Goal: Information Seeking & Learning: Learn about a topic

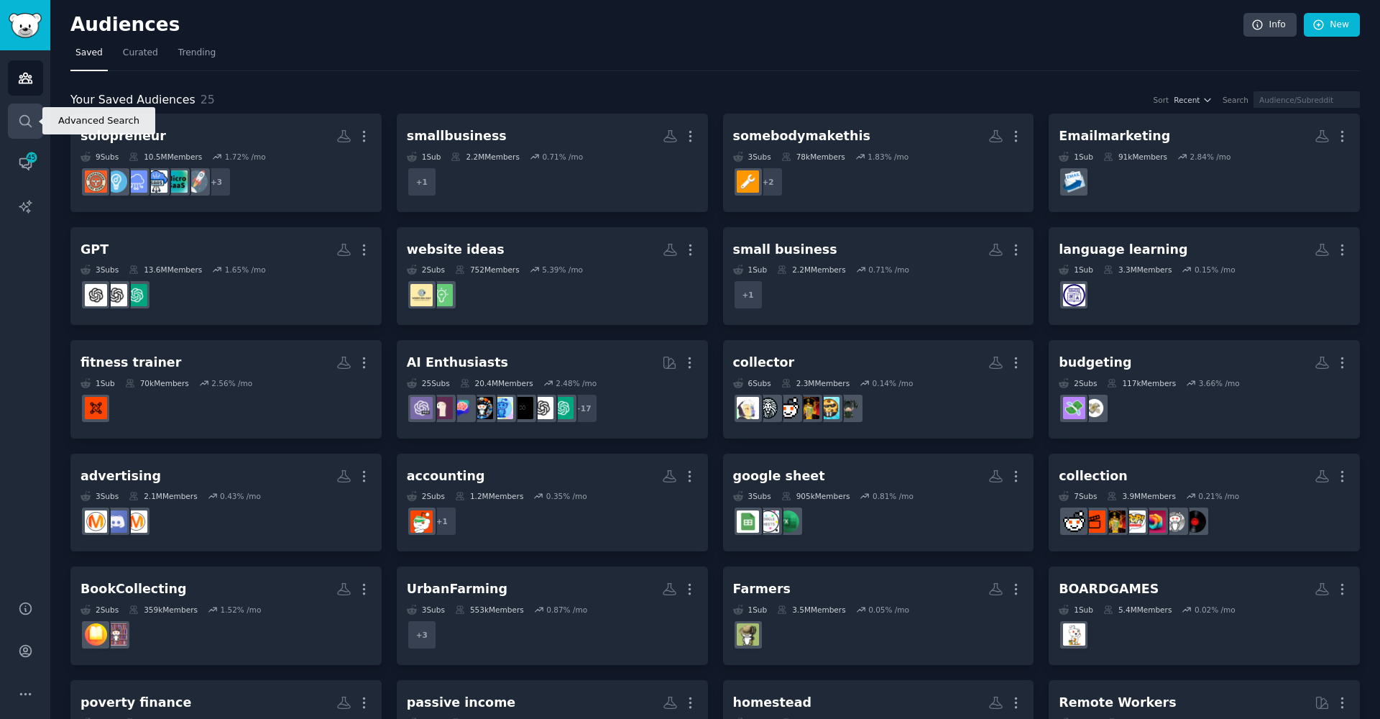
click at [13, 131] on link "Search" at bounding box center [25, 120] width 35 height 35
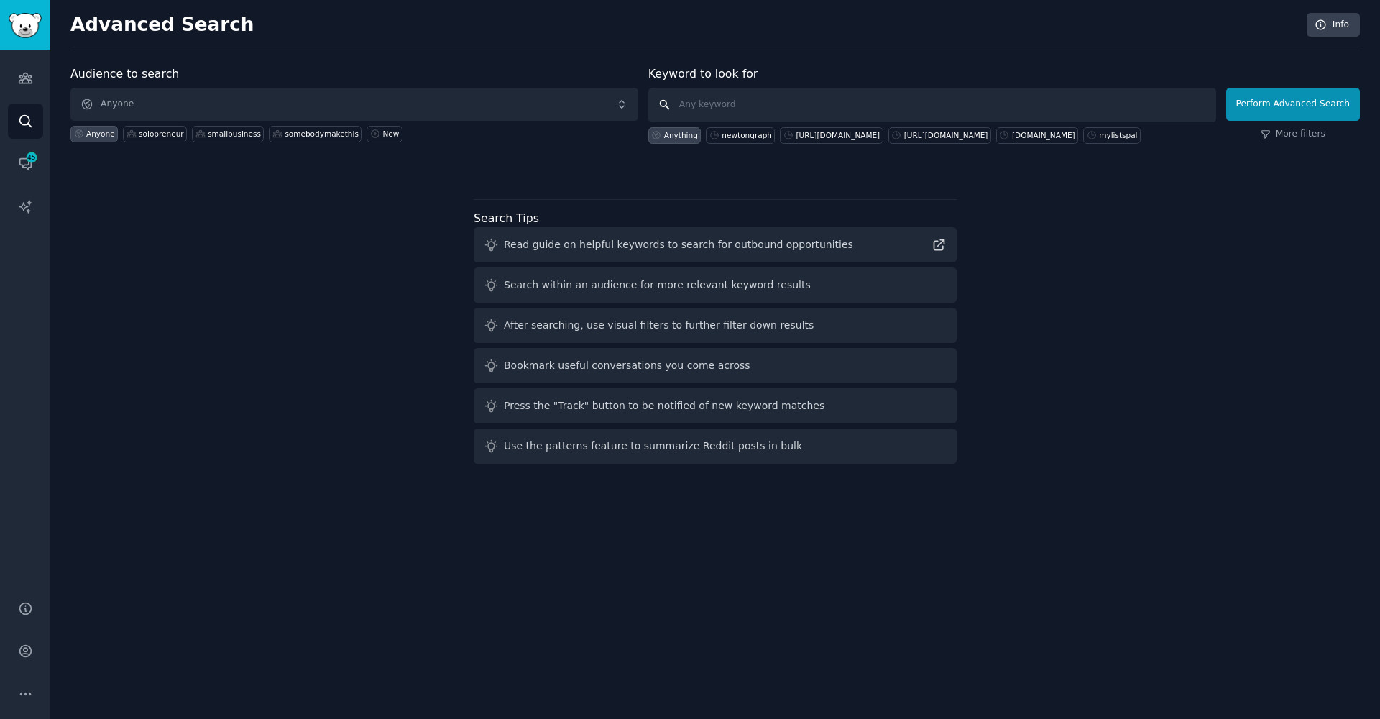
click at [875, 101] on input "text" at bounding box center [932, 105] width 568 height 34
paste input "math in LaTeX notation"
type input "math in LaTeX notation"
click at [1267, 102] on button "Perform Advanced Search" at bounding box center [1293, 104] width 134 height 33
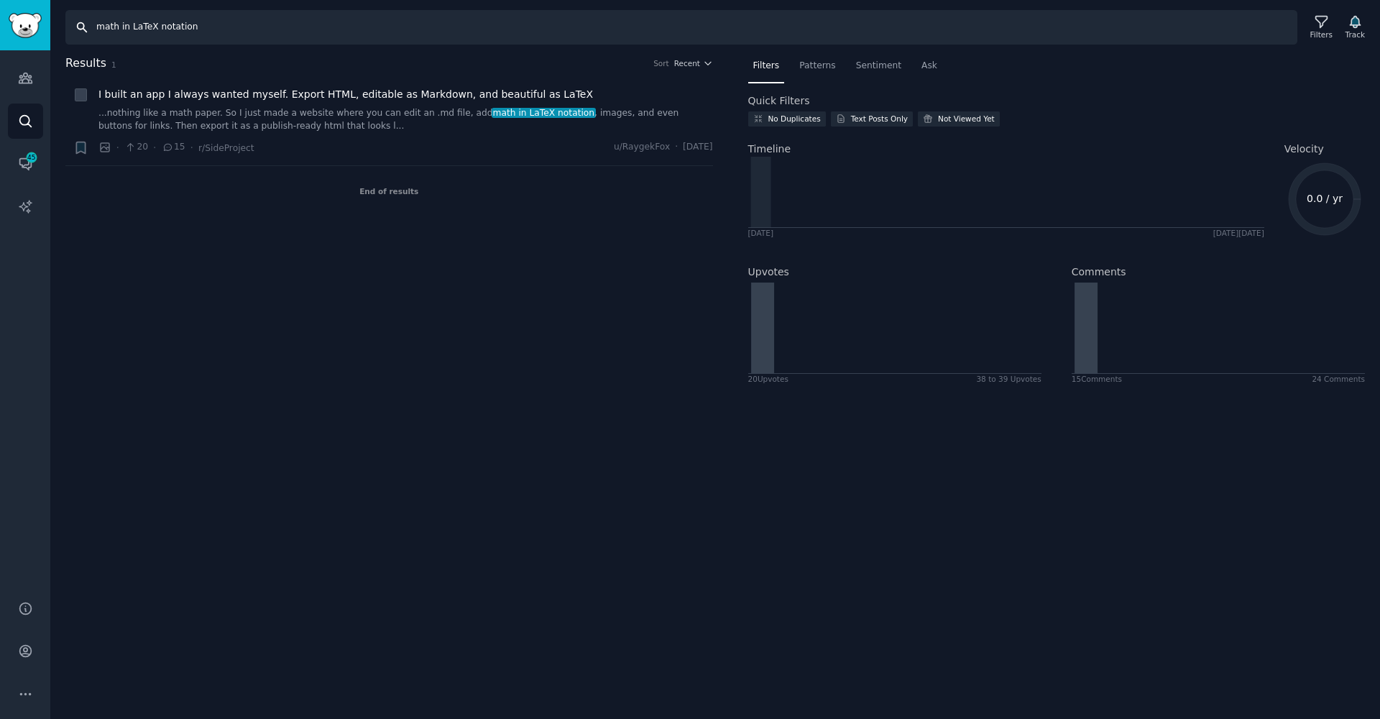
click at [164, 32] on input "math in LaTeX notation" at bounding box center [681, 27] width 1232 height 34
click at [165, 33] on input "math in LaTeX notation" at bounding box center [681, 27] width 1232 height 34
click at [166, 25] on input "math in LaTeX notation" at bounding box center [681, 27] width 1232 height 34
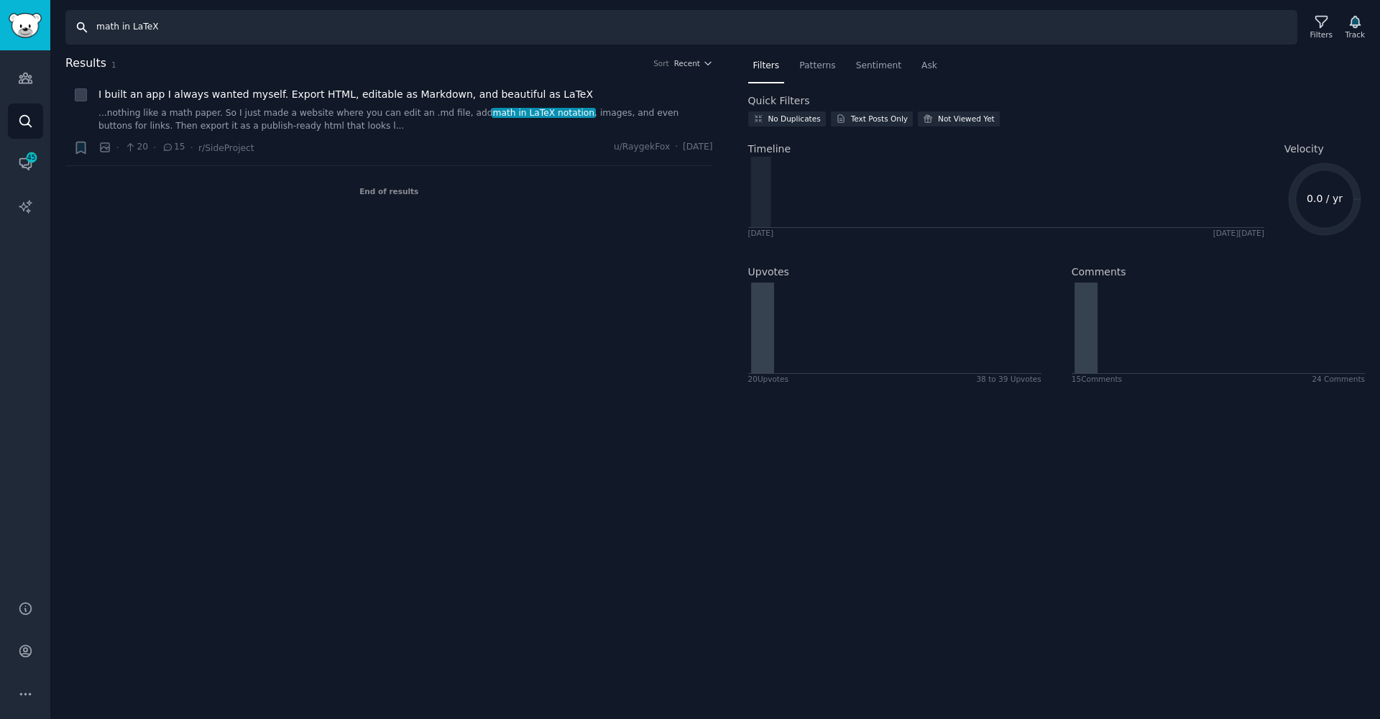
type input "math in LaTeX"
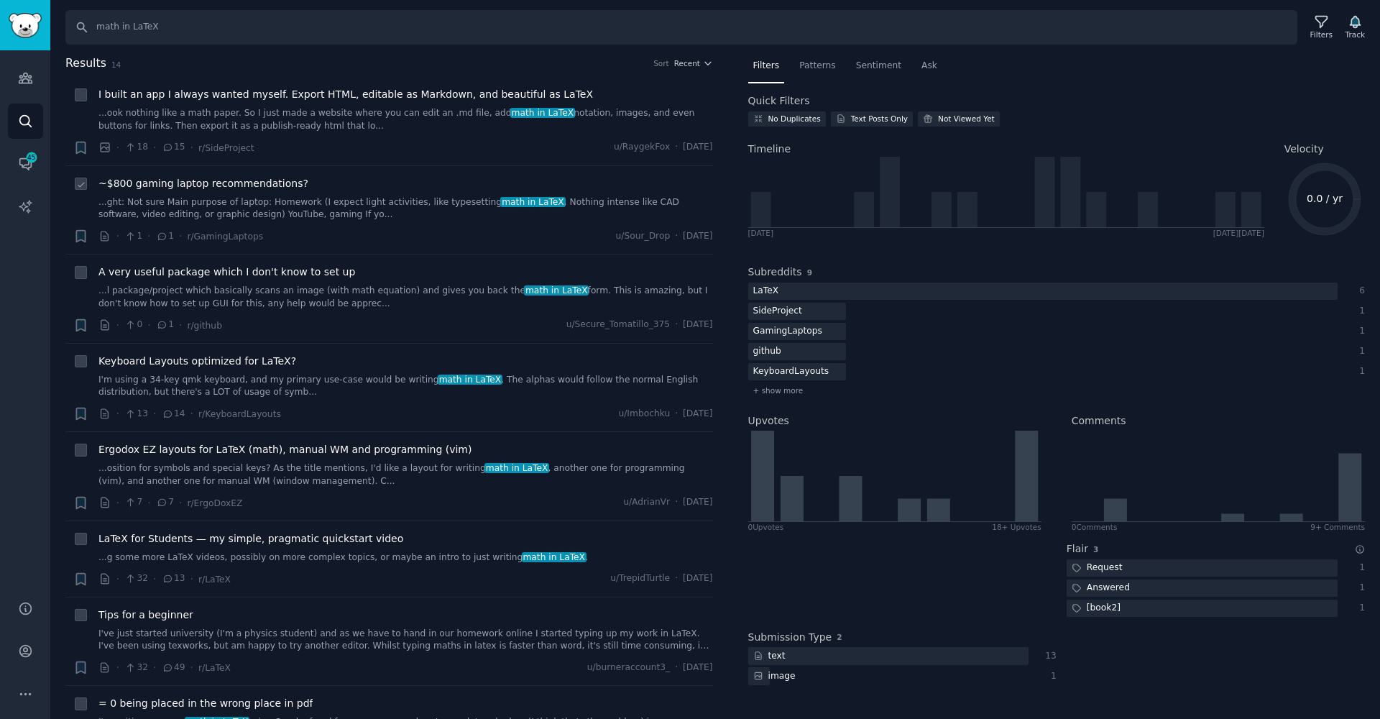
click at [390, 207] on link "...ght: Not sure Main purpose of laptop: Homework (I expect light activities, l…" at bounding box center [405, 208] width 614 height 25
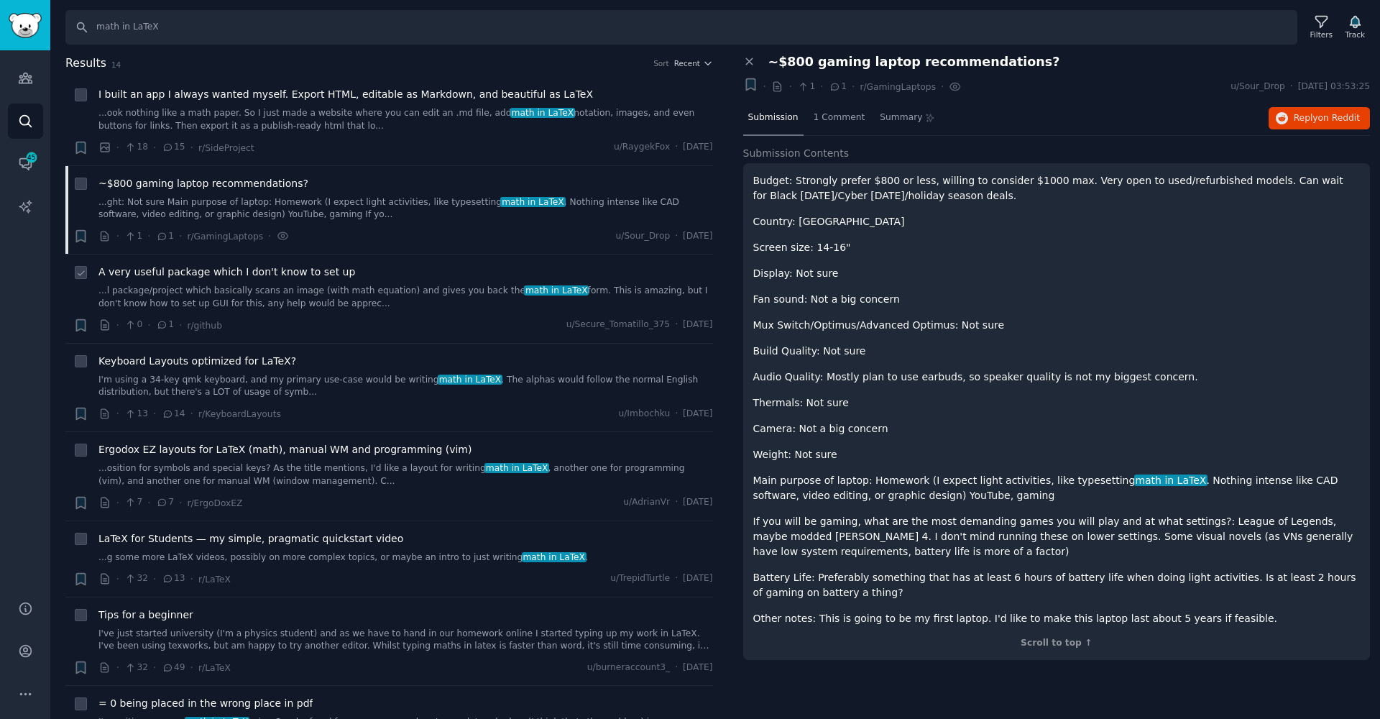
click at [619, 292] on link "...l package/project which basically scans an image (with math equation) and gi…" at bounding box center [405, 297] width 614 height 25
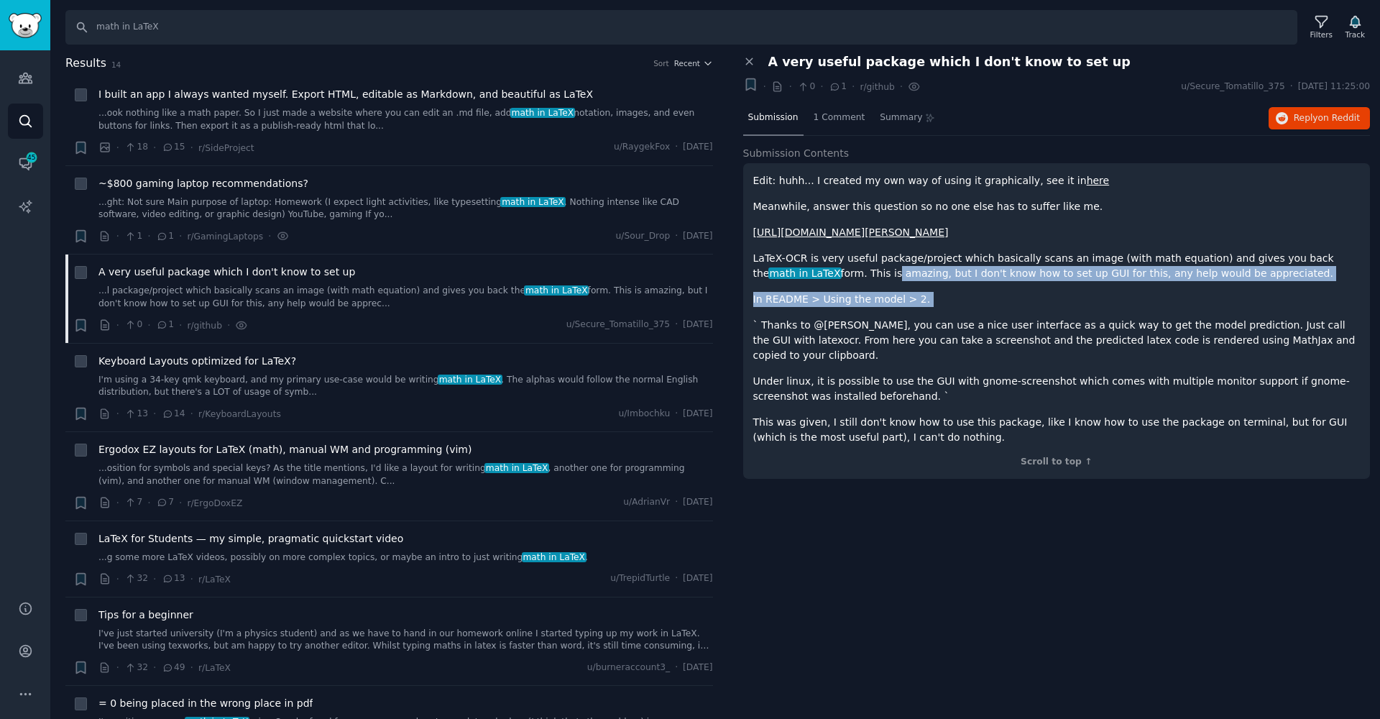
drag, startPoint x: 835, startPoint y: 275, endPoint x: 837, endPoint y: 308, distance: 32.4
click at [837, 308] on div "Edit: huhh... I created my own way of using it graphically, see it in here Mean…" at bounding box center [1056, 309] width 607 height 272
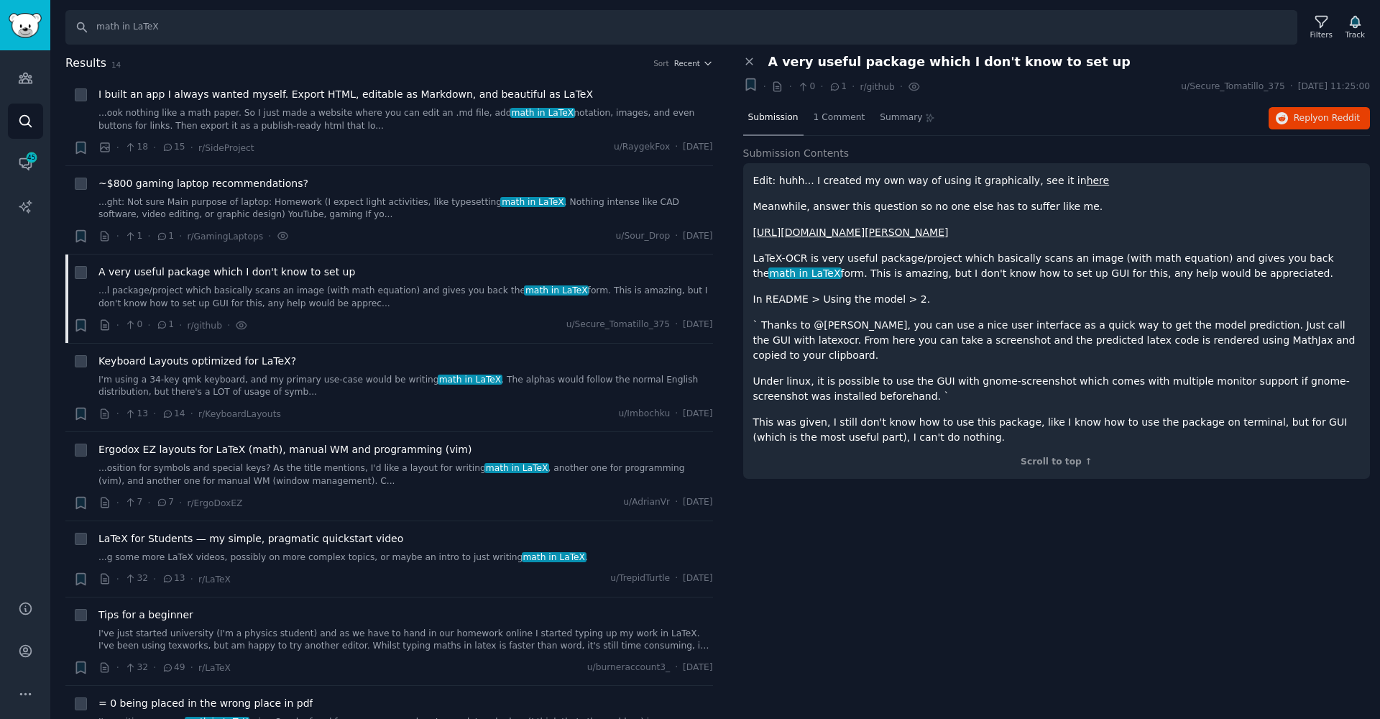
click at [850, 343] on p "` Thanks to @[PERSON_NAME], you can use a nice user interface as a quick way to…" at bounding box center [1056, 340] width 607 height 45
drag, startPoint x: 939, startPoint y: 270, endPoint x: 887, endPoint y: 269, distance: 52.5
click at [896, 269] on p "LaTeX-OCR is very useful package/project which basically scans an image (with m…" at bounding box center [1056, 266] width 607 height 30
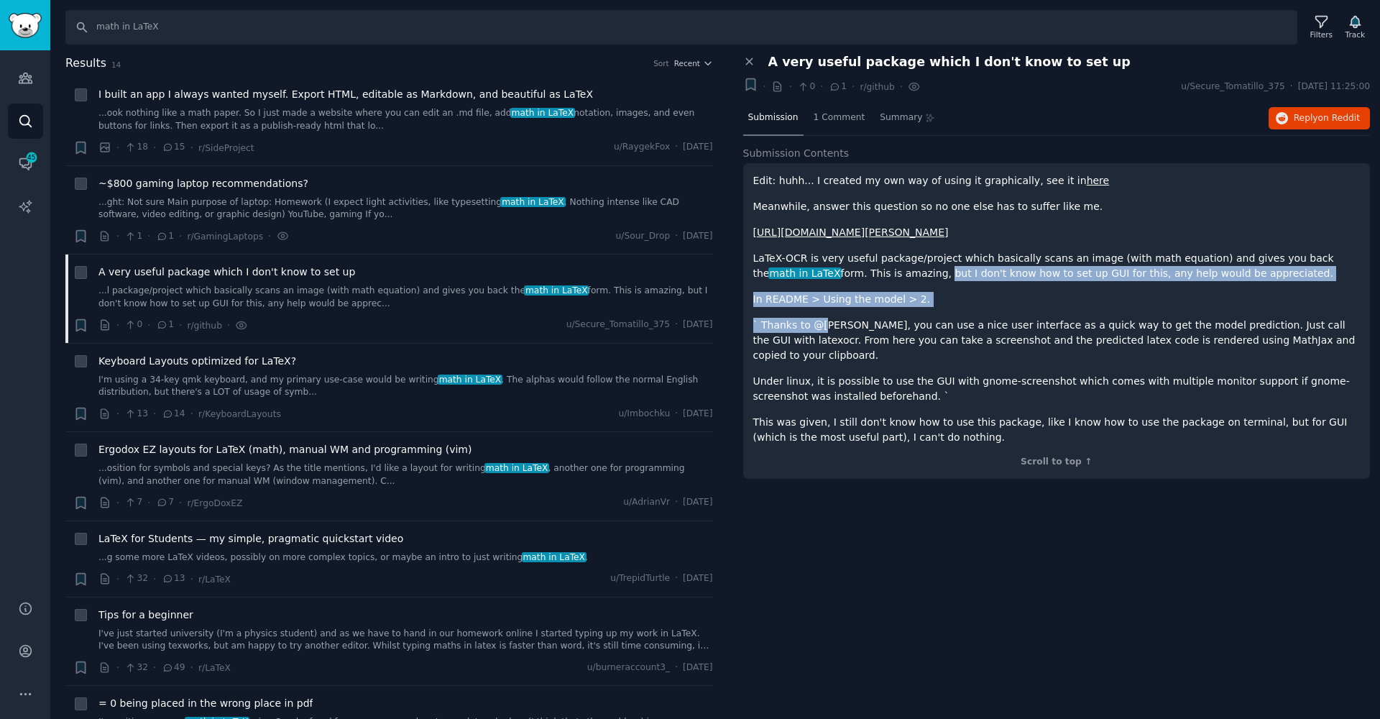
drag, startPoint x: 885, startPoint y: 269, endPoint x: 825, endPoint y: 329, distance: 84.8
click at [825, 329] on div "Edit: huhh... I created my own way of using it graphically, see it in here Mean…" at bounding box center [1056, 309] width 607 height 272
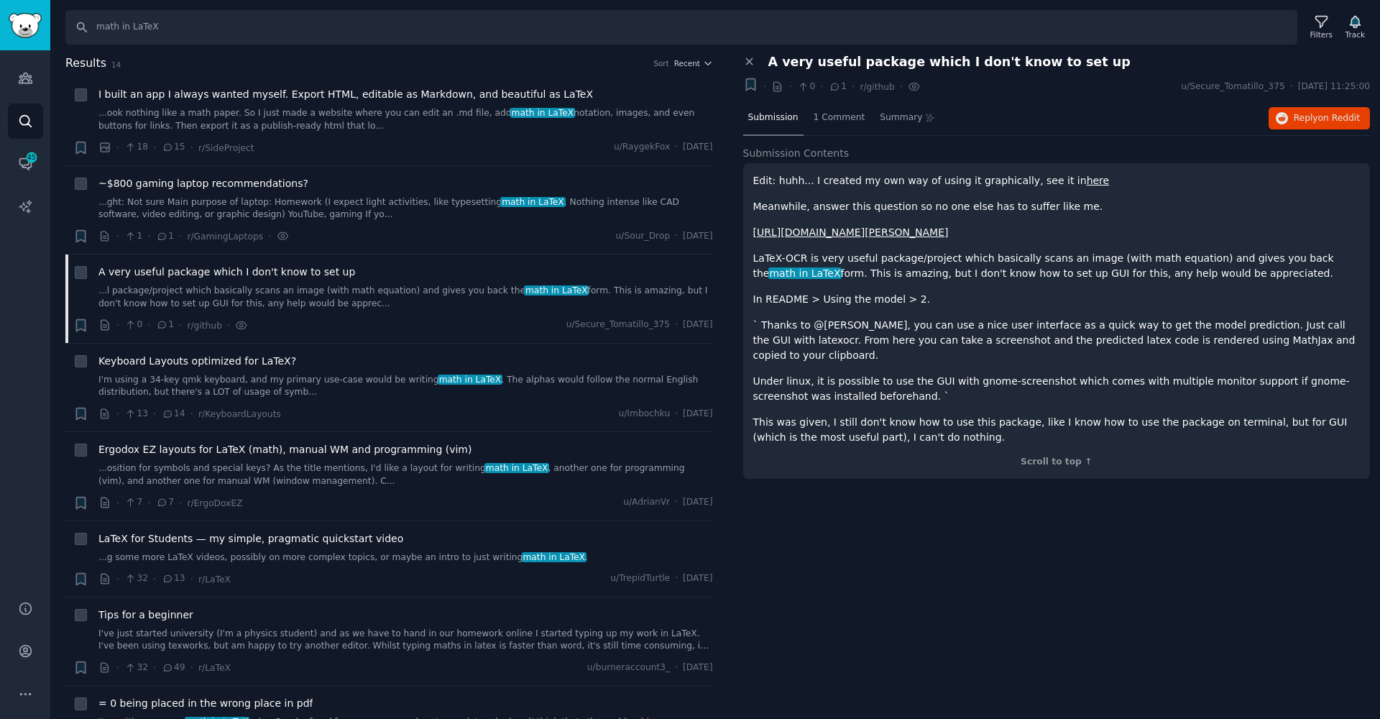
click at [825, 329] on p "` Thanks to @[PERSON_NAME], you can use a nice user interface as a quick way to…" at bounding box center [1056, 340] width 607 height 45
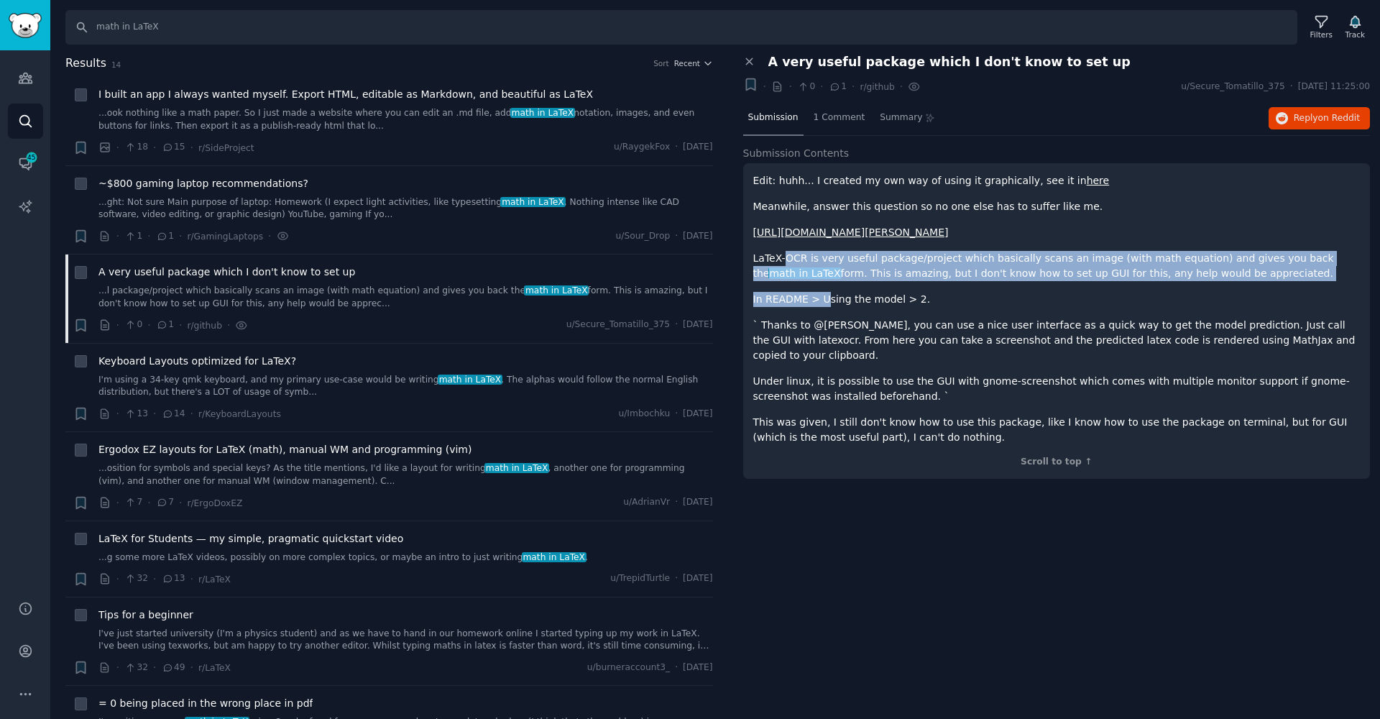
drag, startPoint x: 821, startPoint y: 292, endPoint x: 787, endPoint y: 262, distance: 45.2
click at [787, 262] on div "Edit: huhh... I created my own way of using it graphically, see it in here Mean…" at bounding box center [1056, 309] width 607 height 272
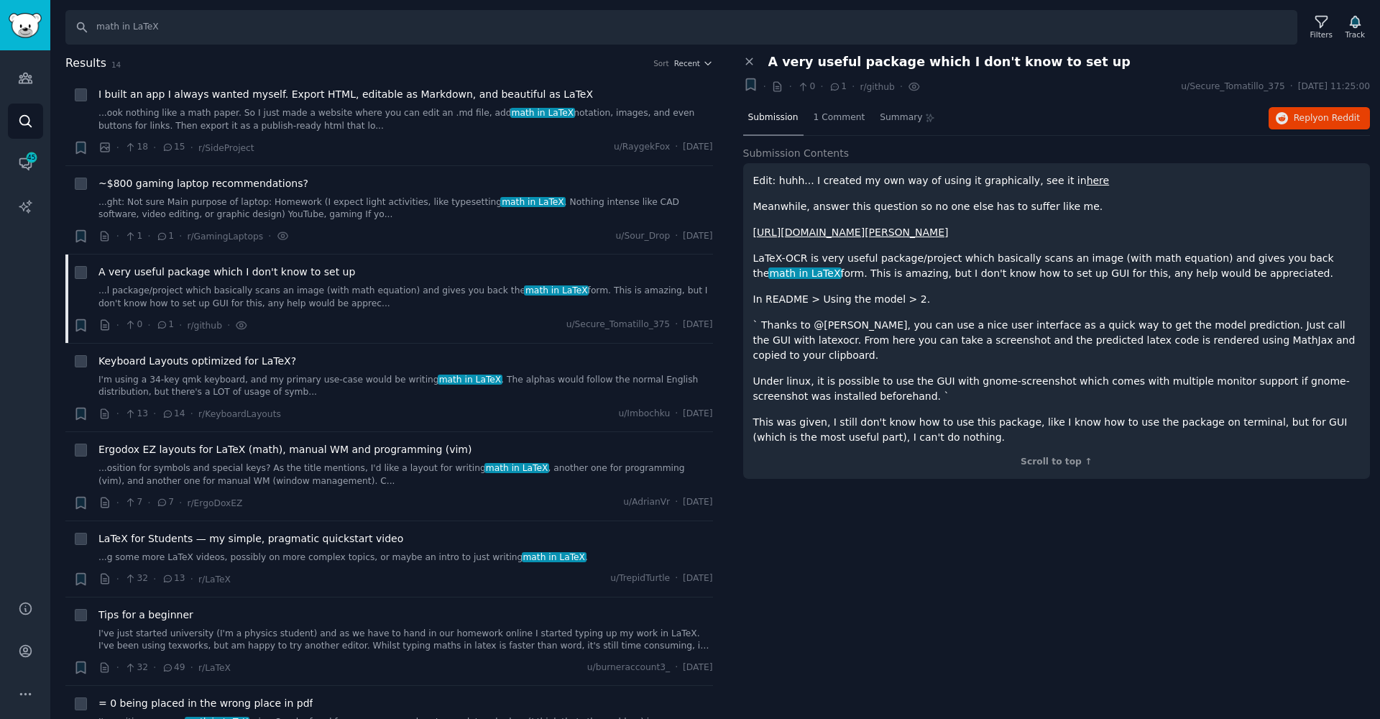
click at [877, 318] on p "` Thanks to @[PERSON_NAME], you can use a nice user interface as a quick way to…" at bounding box center [1056, 340] width 607 height 45
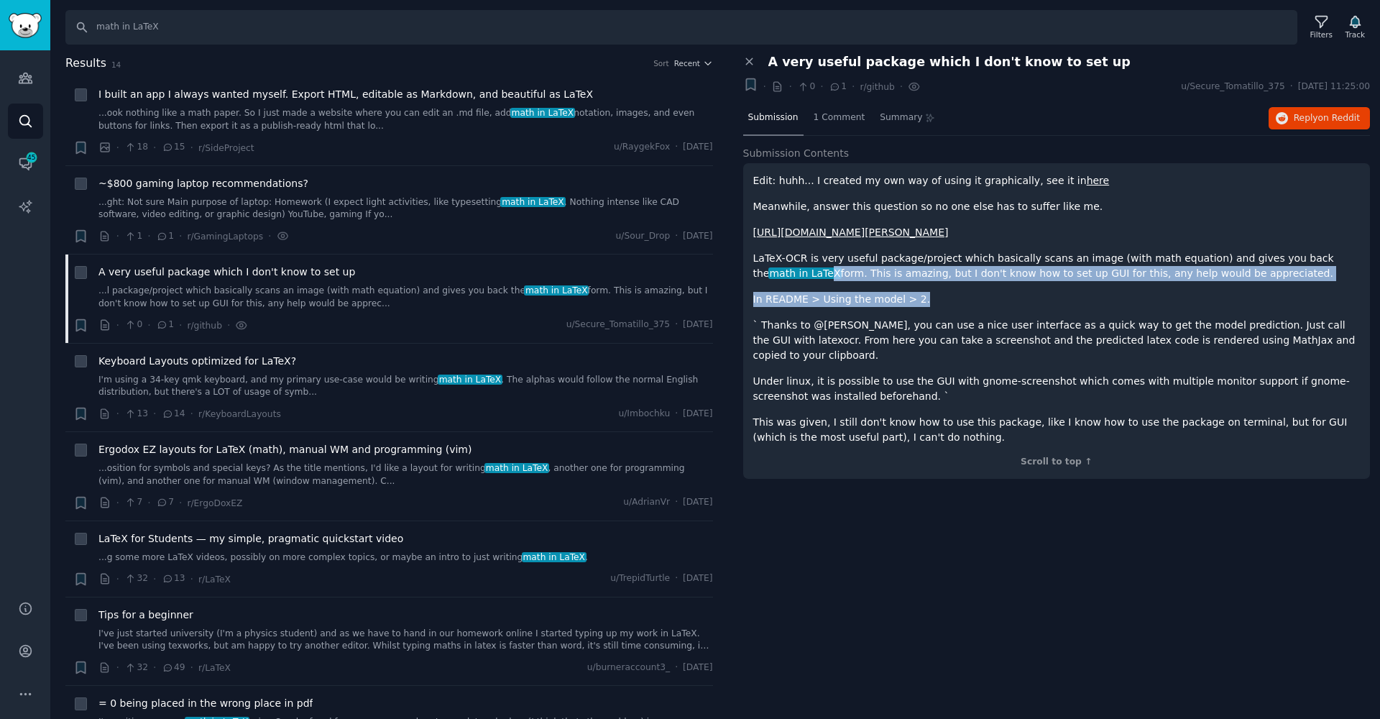
drag, startPoint x: 776, startPoint y: 272, endPoint x: 839, endPoint y: 305, distance: 71.7
click at [839, 305] on div "Edit: huhh... I created my own way of using it graphically, see it in here Mean…" at bounding box center [1056, 309] width 607 height 272
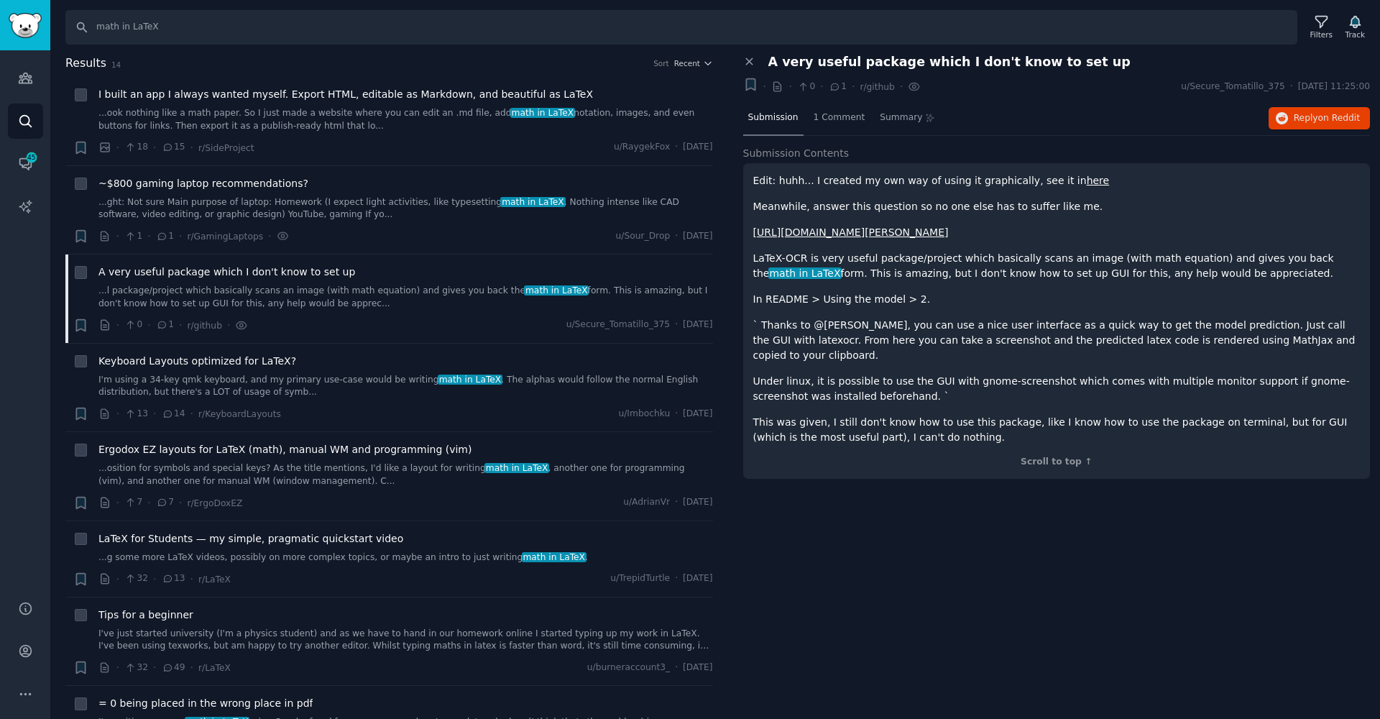
click at [850, 328] on p "` Thanks to @[PERSON_NAME], you can use a nice user interface as a quick way to…" at bounding box center [1056, 340] width 607 height 45
click at [464, 399] on div "Keyboard Layouts optimized for LaTeX? I'm using a 34-key qmk keyboard, and my p…" at bounding box center [405, 388] width 614 height 68
click at [457, 374] on span "math in LaTeX" at bounding box center [470, 379] width 65 height 10
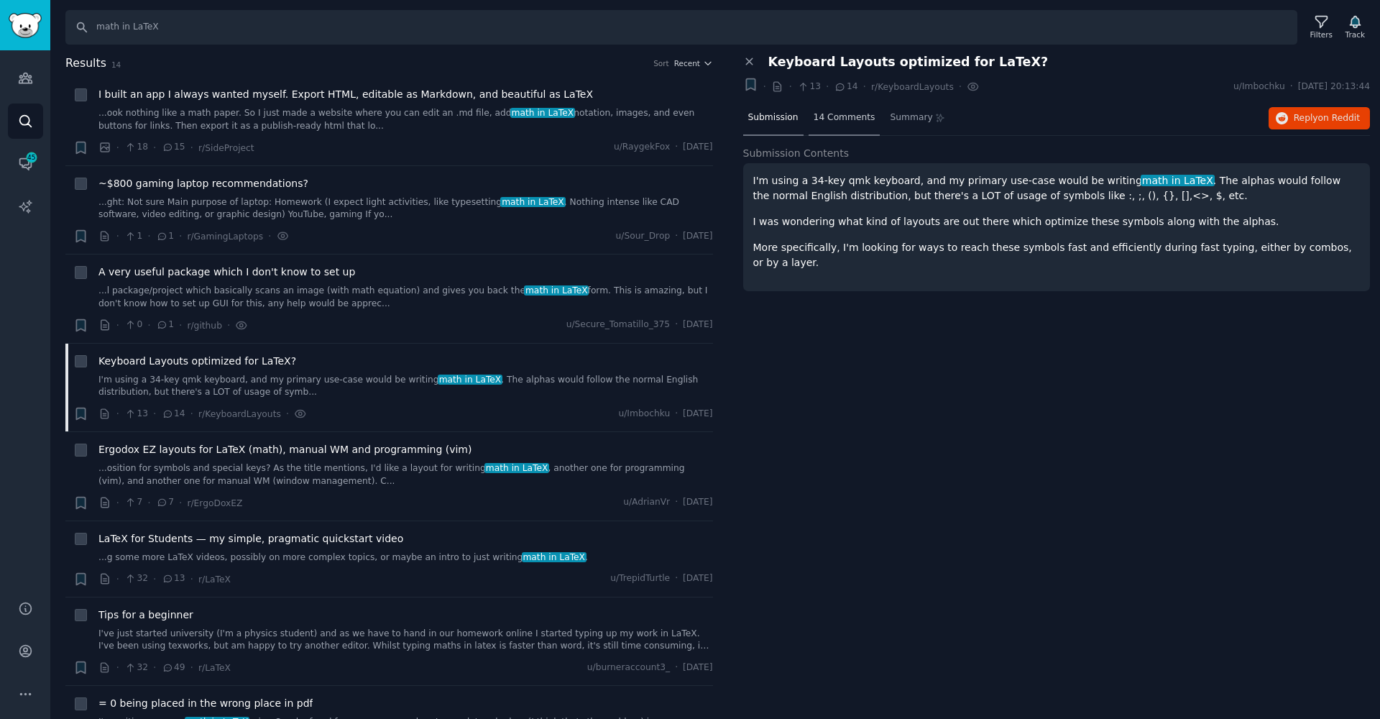
click at [841, 119] on span "14 Comments" at bounding box center [844, 117] width 62 height 13
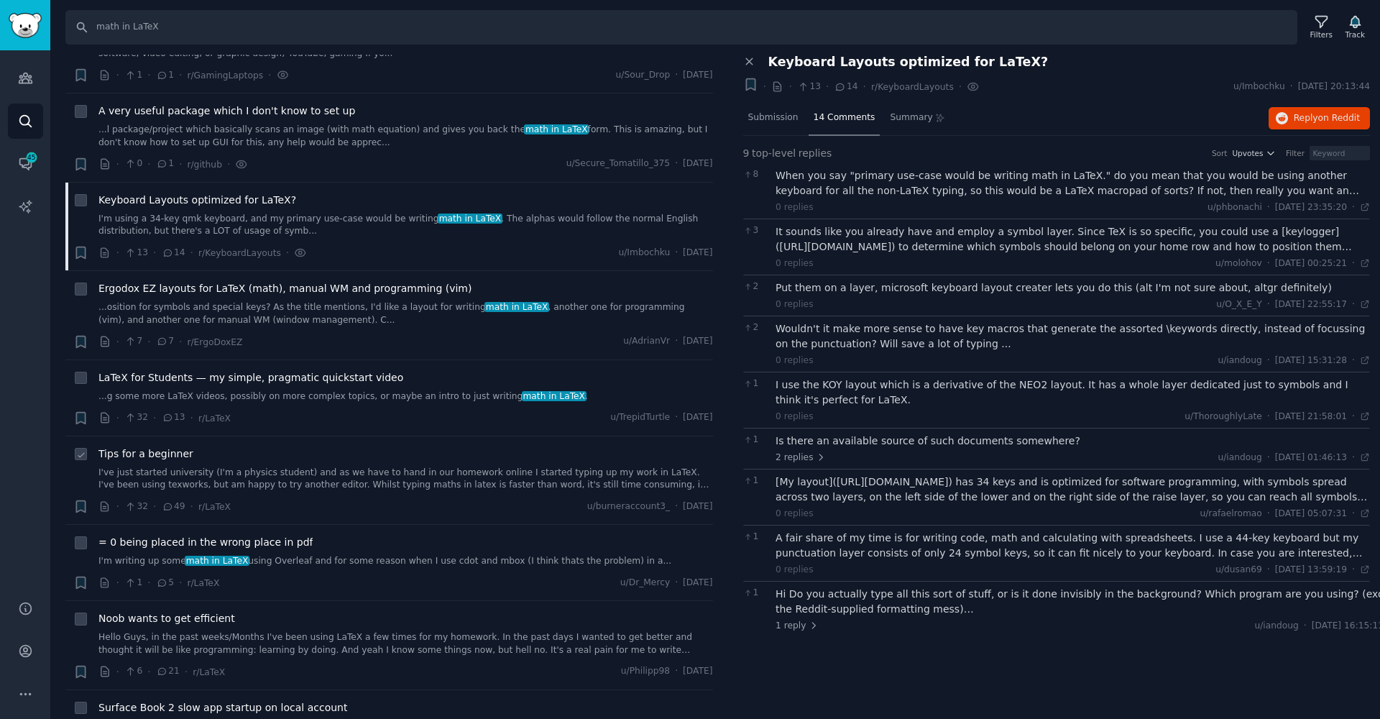
scroll to position [164, 0]
click at [269, 394] on link "...g some more LaTeX videos, possibly on more complex topics, or maybe an intro…" at bounding box center [405, 393] width 614 height 13
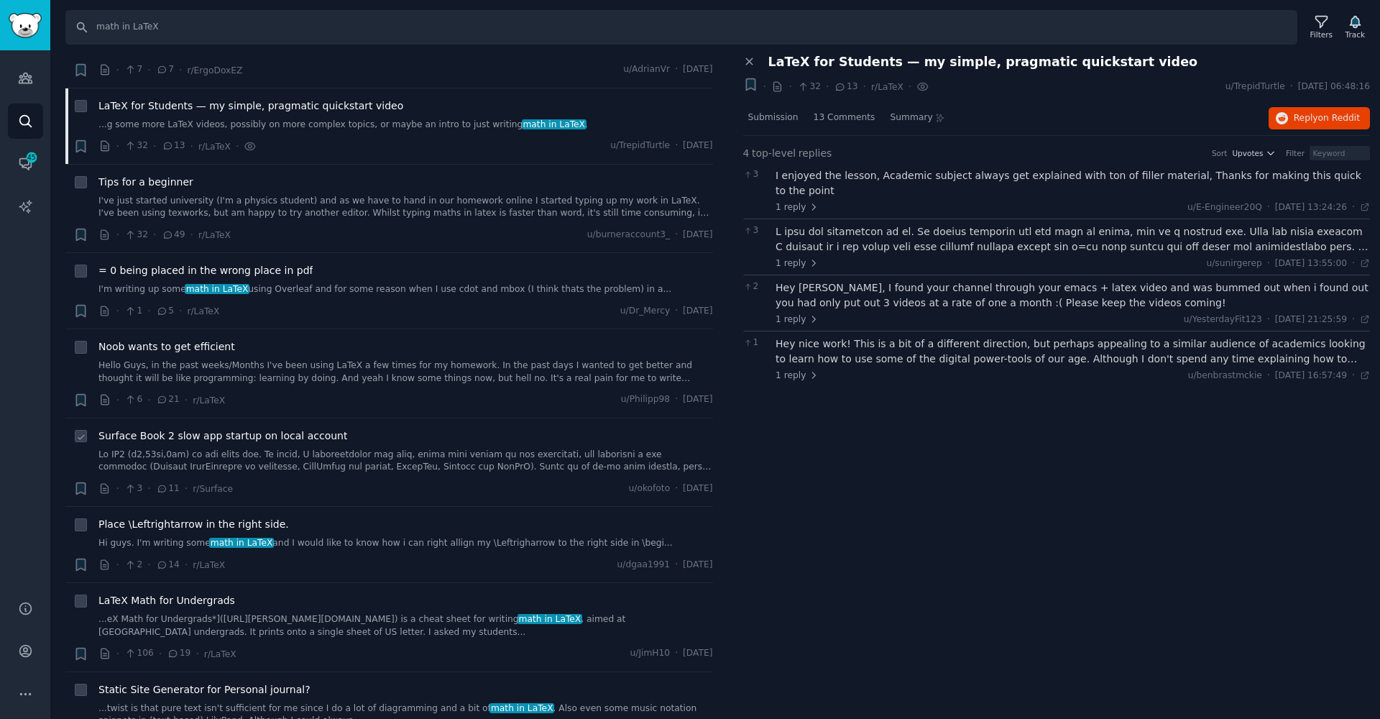
scroll to position [441, 0]
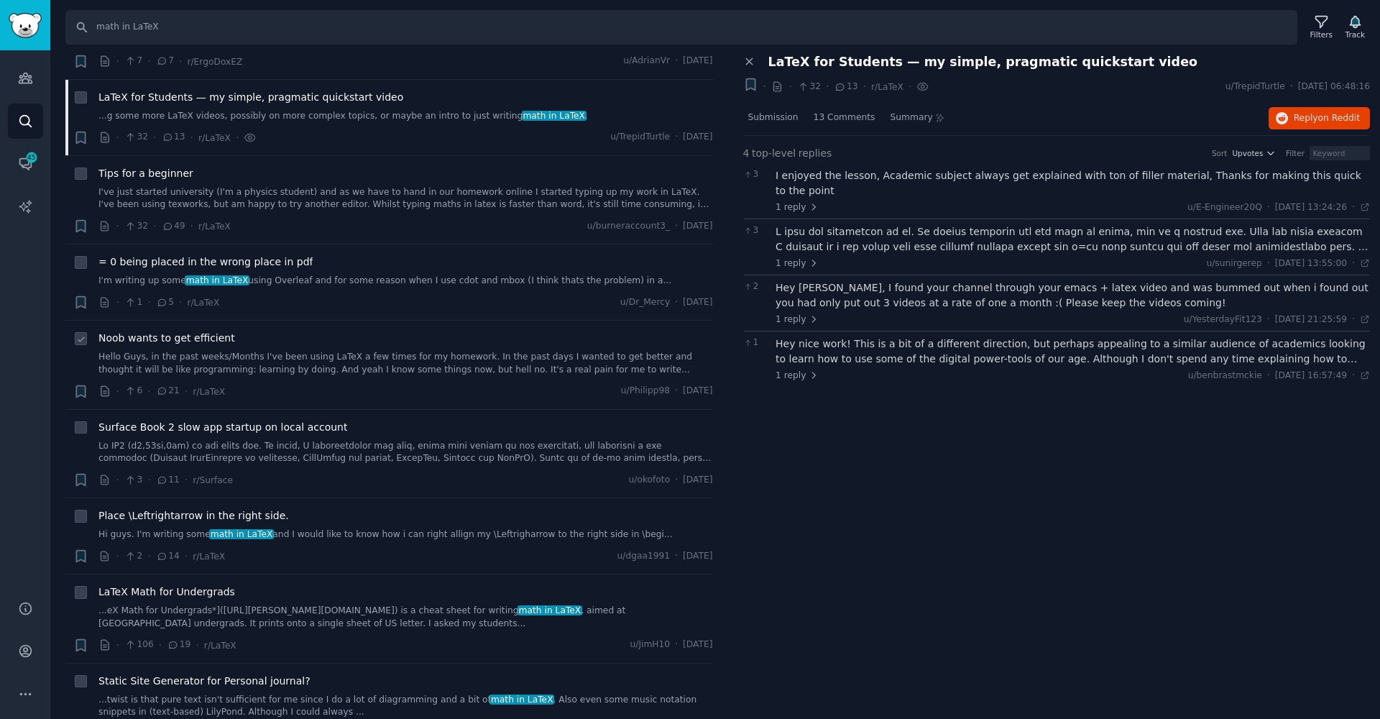
click at [366, 359] on link "Hello Guys, in the past weeks/Months I've been using LaTeX a few times for my h…" at bounding box center [405, 363] width 614 height 25
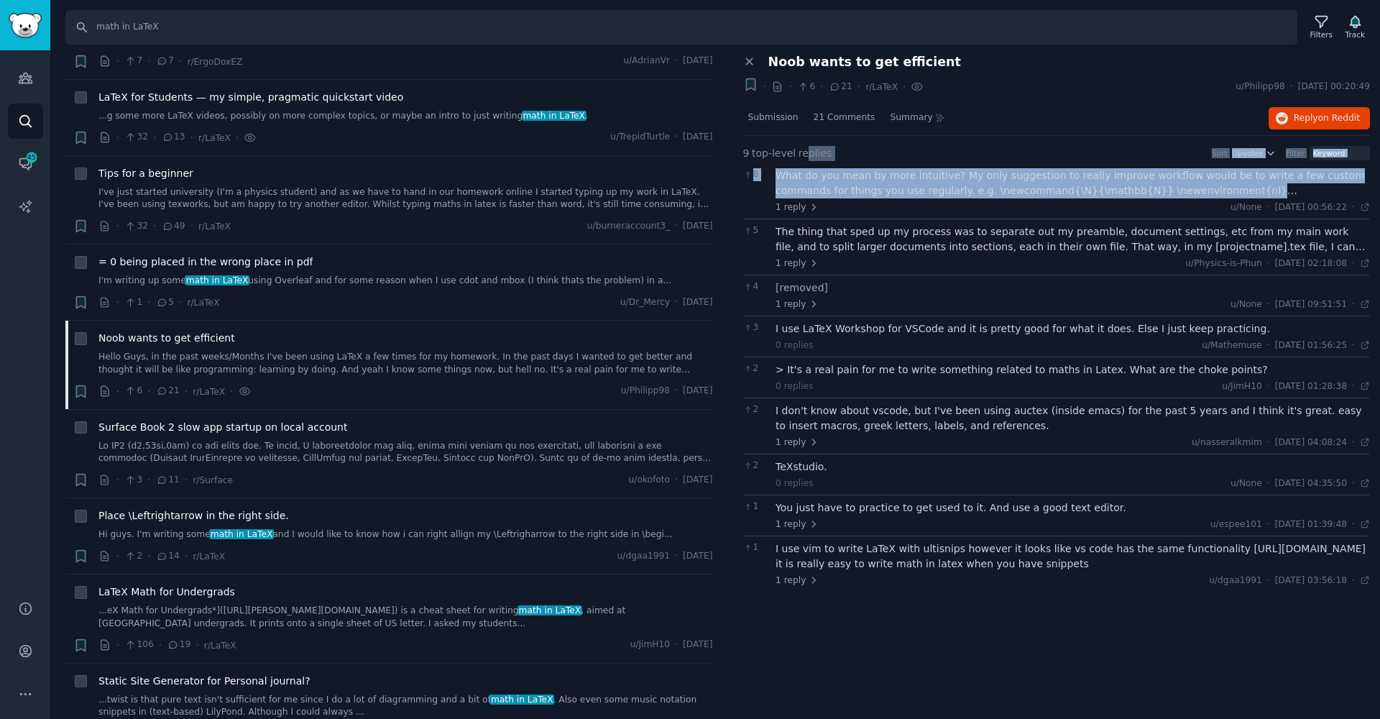
drag, startPoint x: 1198, startPoint y: 200, endPoint x: 798, endPoint y: 157, distance: 403.2
click at [798, 157] on div "9 top-level replies Sort Upvotes Filter 8 What do you mean by more intuitive? M…" at bounding box center [1056, 369] width 627 height 446
click at [944, 176] on div "What do you mean by more intuitive? My only suggestion to really improve workfl…" at bounding box center [1072, 183] width 594 height 30
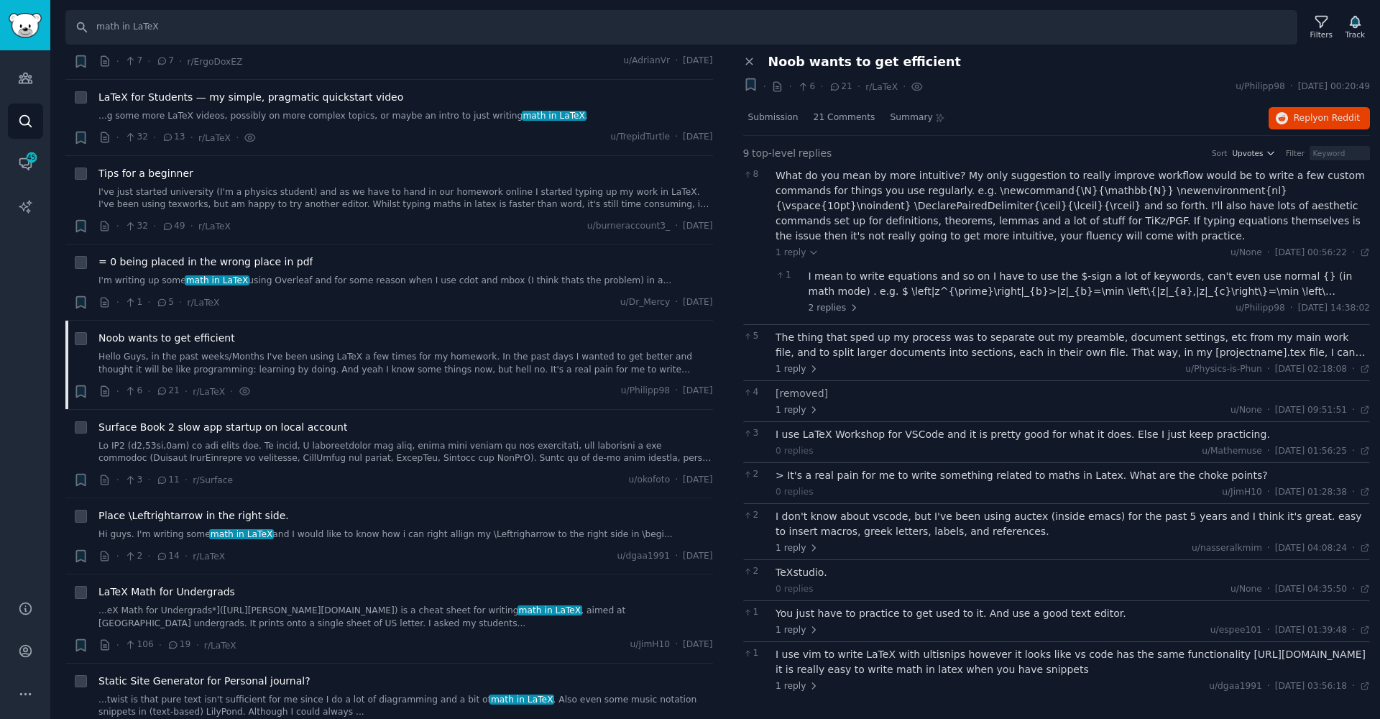
click at [818, 343] on div "The thing that sped up my process was to separate out my preamble, document set…" at bounding box center [1072, 345] width 594 height 30
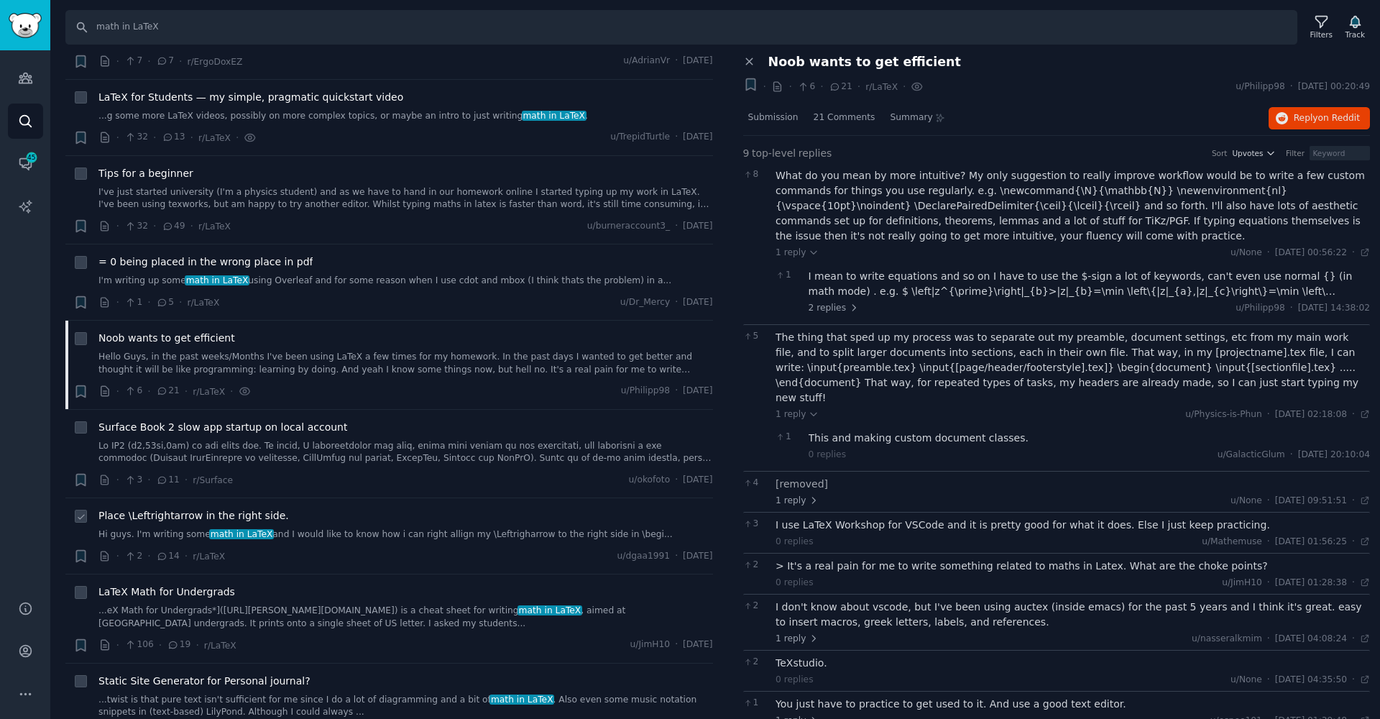
click at [348, 531] on link "Hi guys. I'm writing some math in LaTeX and I would like to know how i can righ…" at bounding box center [405, 534] width 614 height 13
